Goal: Find contact information: Find contact information

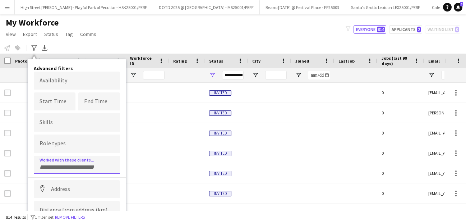
scroll to position [0, 372]
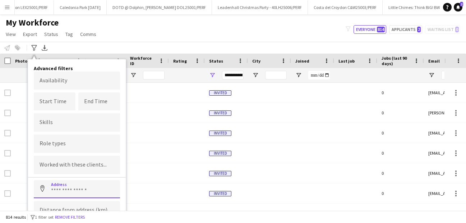
click at [56, 194] on input at bounding box center [77, 189] width 86 height 18
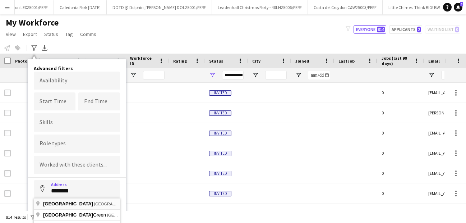
type input "**********"
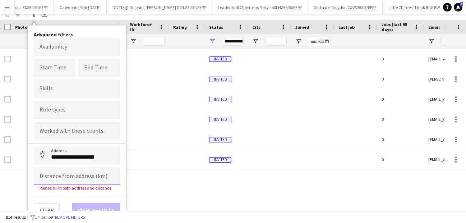
click at [62, 175] on input at bounding box center [77, 176] width 86 height 18
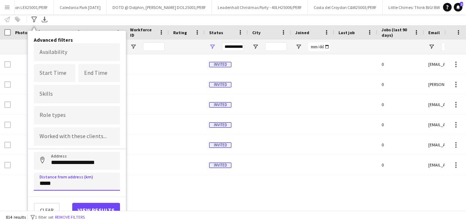
click button "Address" at bounding box center [42, 160] width 17 height 17
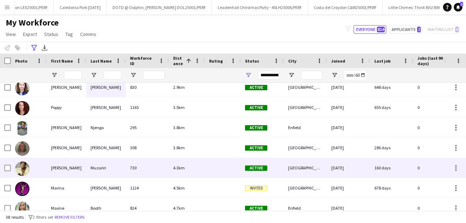
scroll to position [0, 0]
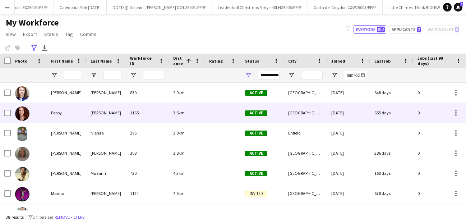
click at [93, 112] on div "[PERSON_NAME]" at bounding box center [106, 113] width 40 height 20
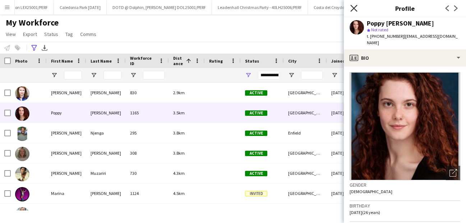
click at [353, 11] on icon "Close pop-in" at bounding box center [353, 8] width 7 height 7
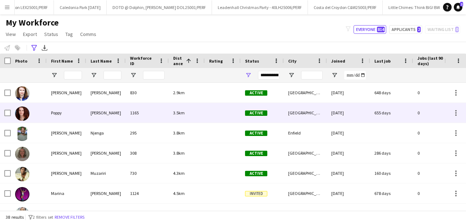
click at [98, 114] on div "[PERSON_NAME]" at bounding box center [106, 113] width 40 height 20
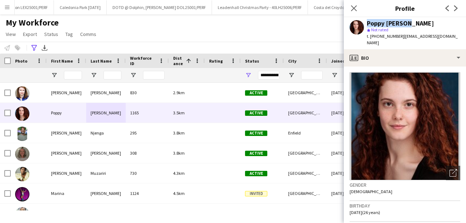
drag, startPoint x: 410, startPoint y: 24, endPoint x: 360, endPoint y: 23, distance: 50.3
click at [360, 23] on div "Poppy [PERSON_NAME] star Not rated t. [PHONE_NUMBER] | [EMAIL_ADDRESS][DOMAIN_N…" at bounding box center [405, 33] width 122 height 32
copy div "Poppy [PERSON_NAME]"
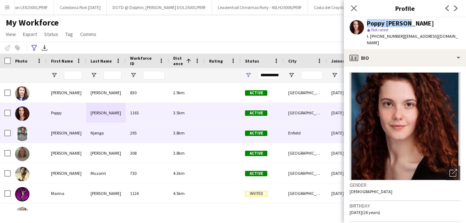
click at [68, 136] on div "[PERSON_NAME]" at bounding box center [67, 133] width 40 height 20
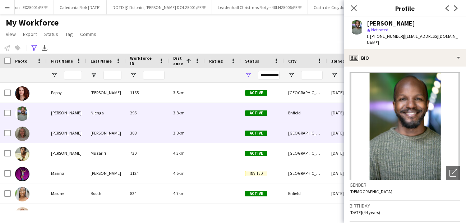
scroll to position [22, 0]
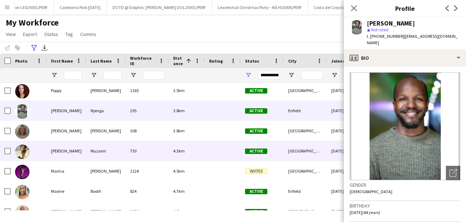
click at [41, 152] on div at bounding box center [29, 151] width 36 height 20
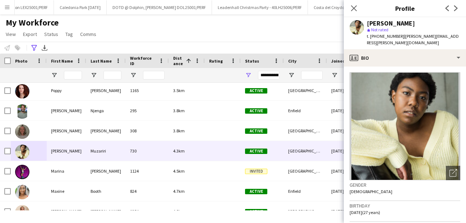
drag, startPoint x: 422, startPoint y: 20, endPoint x: 368, endPoint y: 25, distance: 54.1
click at [368, 25] on div "[PERSON_NAME]" at bounding box center [413, 23] width 93 height 6
copy div "[PERSON_NAME]"
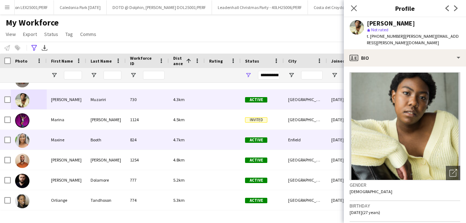
scroll to position [73, 0]
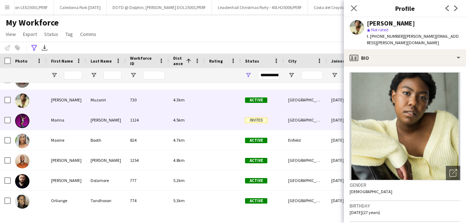
click at [72, 121] on div "Marina" at bounding box center [67, 120] width 40 height 20
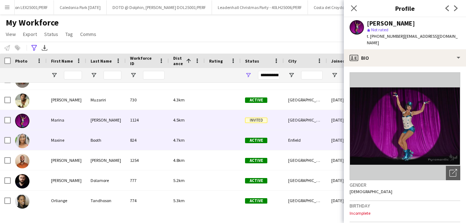
click at [73, 133] on div "Maxine" at bounding box center [67, 140] width 40 height 20
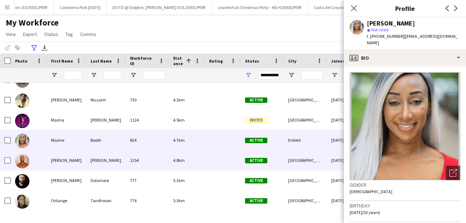
click at [109, 157] on div "[PERSON_NAME]" at bounding box center [106, 160] width 40 height 20
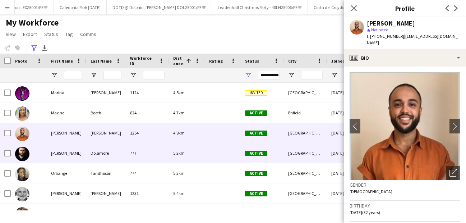
scroll to position [122, 0]
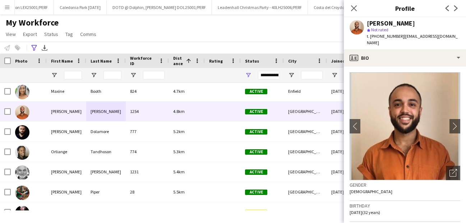
drag, startPoint x: 409, startPoint y: 25, endPoint x: 367, endPoint y: 24, distance: 42.4
click at [367, 24] on div "[PERSON_NAME]" at bounding box center [413, 23] width 93 height 6
copy div "[PERSON_NAME]"
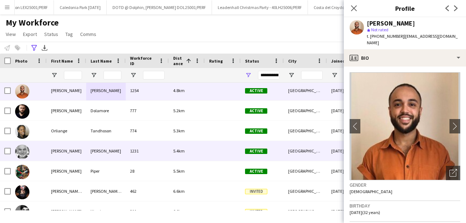
scroll to position [146, 0]
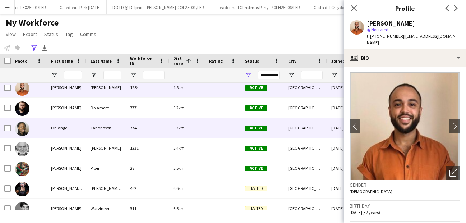
click at [85, 129] on div "Orliange" at bounding box center [67, 128] width 40 height 20
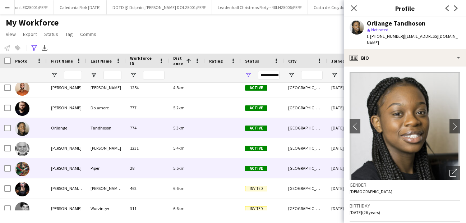
click at [77, 177] on div "[PERSON_NAME]" at bounding box center [67, 168] width 40 height 20
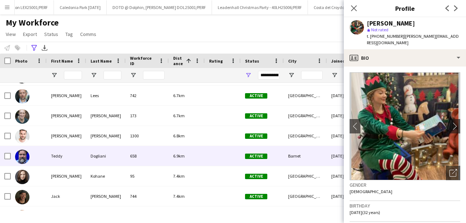
scroll to position [279, 0]
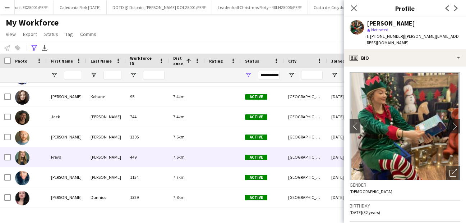
click at [101, 156] on div "[PERSON_NAME]" at bounding box center [106, 157] width 40 height 20
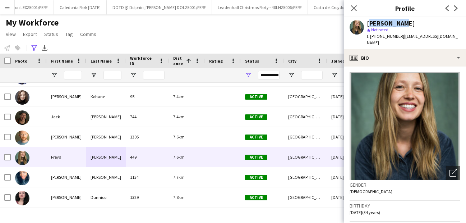
drag, startPoint x: 407, startPoint y: 26, endPoint x: 365, endPoint y: 26, distance: 41.3
click at [365, 26] on div "[PERSON_NAME] star Not rated t. [PHONE_NUMBER] | [EMAIL_ADDRESS][DOMAIN_NAME]" at bounding box center [405, 33] width 122 height 32
copy div "[PERSON_NAME]"
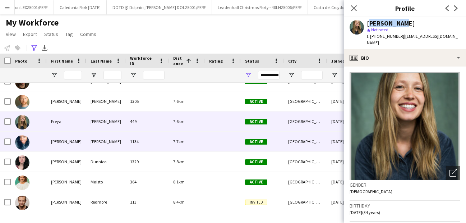
click at [97, 142] on div "[PERSON_NAME]" at bounding box center [106, 141] width 40 height 20
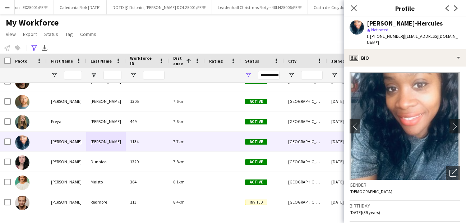
drag, startPoint x: 446, startPoint y: 24, endPoint x: 367, endPoint y: 24, distance: 79.4
click at [367, 24] on div "[PERSON_NAME]-Hercules" at bounding box center [413, 23] width 93 height 6
copy div "[PERSON_NAME]-Hercules"
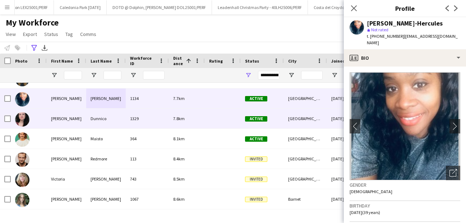
click at [77, 122] on div "[PERSON_NAME]" at bounding box center [67, 118] width 40 height 20
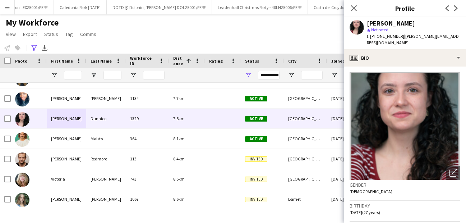
drag, startPoint x: 418, startPoint y: 23, endPoint x: 366, endPoint y: 22, distance: 52.4
click at [366, 22] on div "[PERSON_NAME] star Not rated t. [PHONE_NUMBER] | [PERSON_NAME][EMAIL_ADDRESS][D…" at bounding box center [405, 33] width 122 height 32
copy div "[PERSON_NAME]"
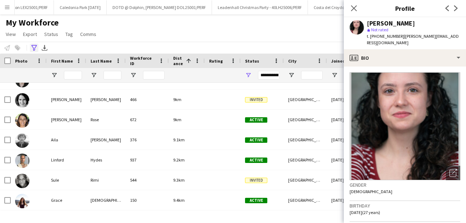
click at [36, 46] on icon "Advanced filters" at bounding box center [34, 48] width 6 height 6
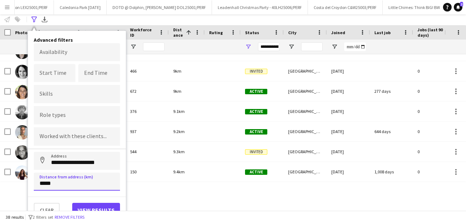
click at [45, 182] on input "*****" at bounding box center [77, 181] width 86 height 18
type input "*****"
click button "Address" at bounding box center [42, 160] width 17 height 17
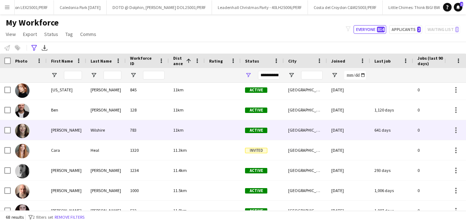
click at [72, 133] on div "[PERSON_NAME]" at bounding box center [67, 130] width 40 height 20
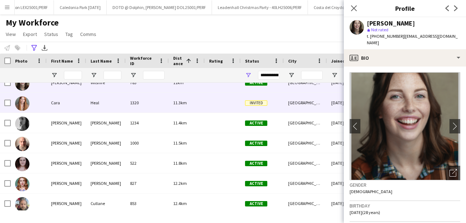
click at [81, 108] on div "Cara" at bounding box center [67, 103] width 40 height 20
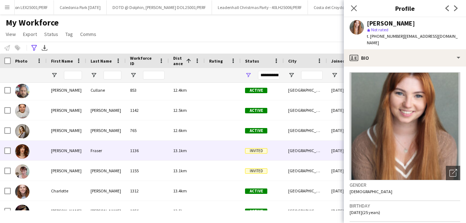
click at [79, 147] on div "[PERSON_NAME]" at bounding box center [67, 150] width 40 height 20
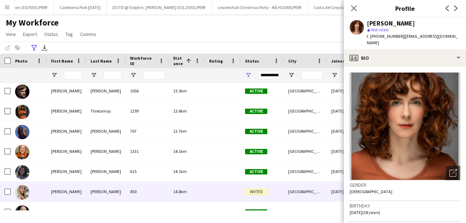
scroll to position [1232, 0]
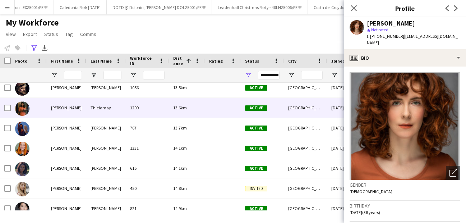
click at [97, 110] on div "Thielamay" at bounding box center [106, 108] width 40 height 20
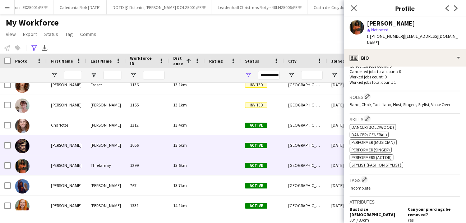
scroll to position [1166, 0]
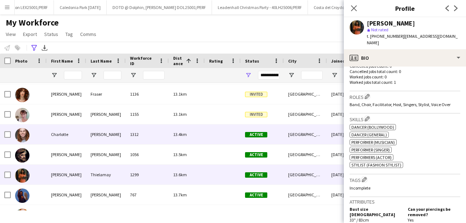
click at [82, 135] on div "Charlotte" at bounding box center [67, 134] width 40 height 20
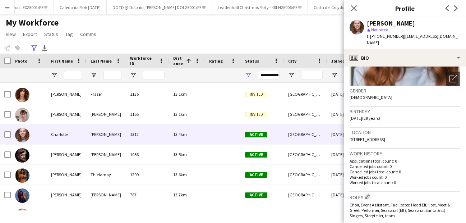
scroll to position [95, 0]
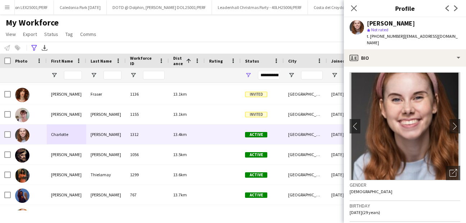
drag, startPoint x: 421, startPoint y: 22, endPoint x: 366, endPoint y: 22, distance: 55.3
click at [366, 22] on div "[PERSON_NAME] star Not rated t. [PHONE_NUMBER] | [EMAIL_ADDRESS][DOMAIN_NAME]" at bounding box center [405, 33] width 122 height 32
copy div "[PERSON_NAME]"
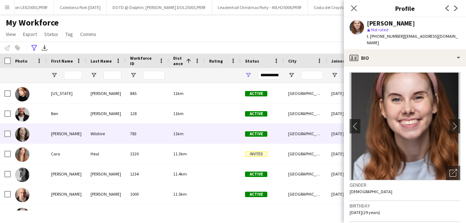
click at [97, 136] on div "Wilshire" at bounding box center [106, 134] width 40 height 20
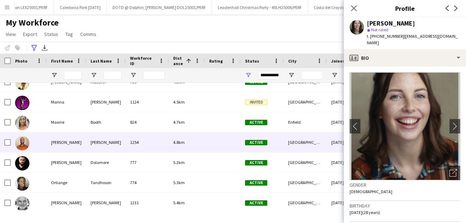
click at [80, 147] on div "[PERSON_NAME]" at bounding box center [67, 142] width 40 height 20
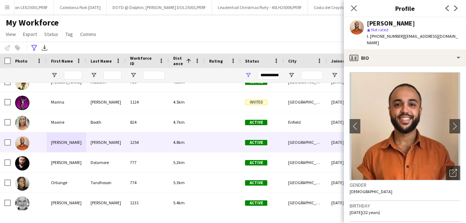
drag, startPoint x: 413, startPoint y: 22, endPoint x: 365, endPoint y: 22, distance: 48.1
click at [365, 22] on div "[PERSON_NAME] star Not rated t. [PHONE_NUMBER] | [EMAIL_ADDRESS][DOMAIN_NAME]" at bounding box center [405, 33] width 122 height 32
copy div "[PERSON_NAME]"
